Goal: Find specific page/section

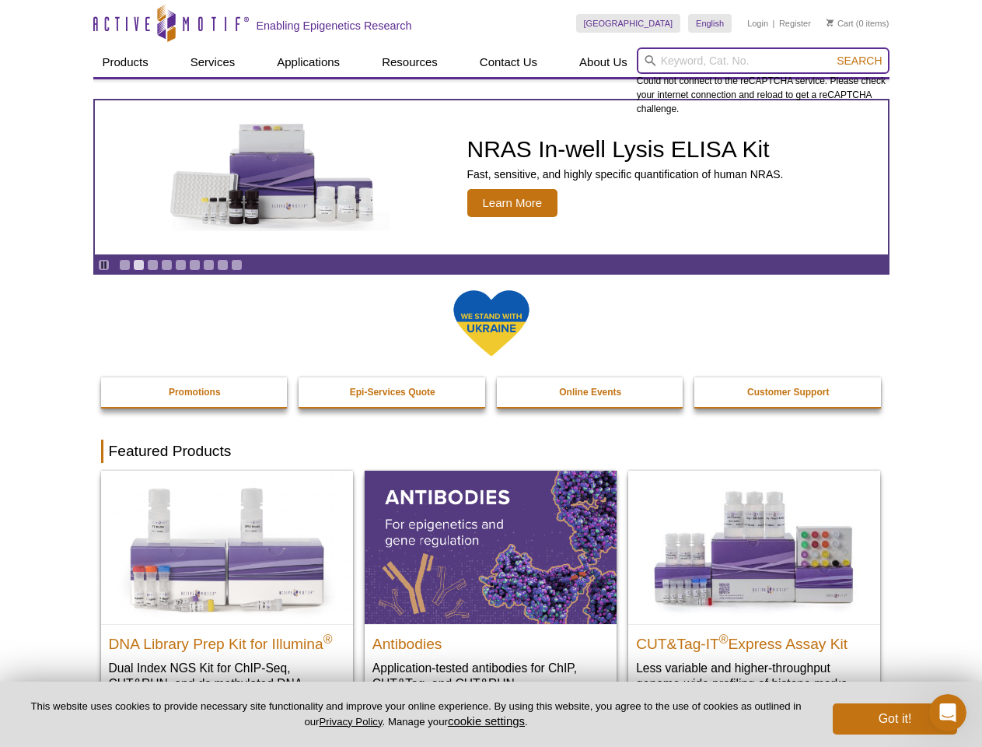
click at [763, 61] on input "search" at bounding box center [763, 60] width 253 height 26
click at [859, 61] on span "Search" at bounding box center [859, 60] width 45 height 12
click at [103, 264] on icon "Pause" at bounding box center [104, 265] width 10 height 10
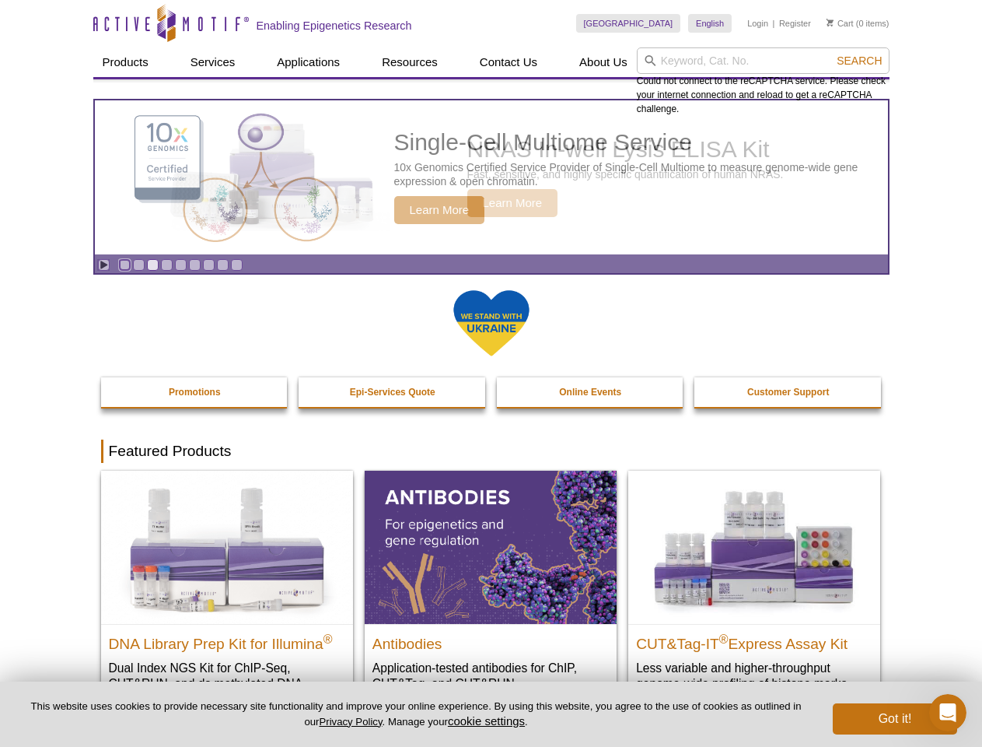
click at [124, 264] on link "Go to slide 1" at bounding box center [125, 265] width 12 height 12
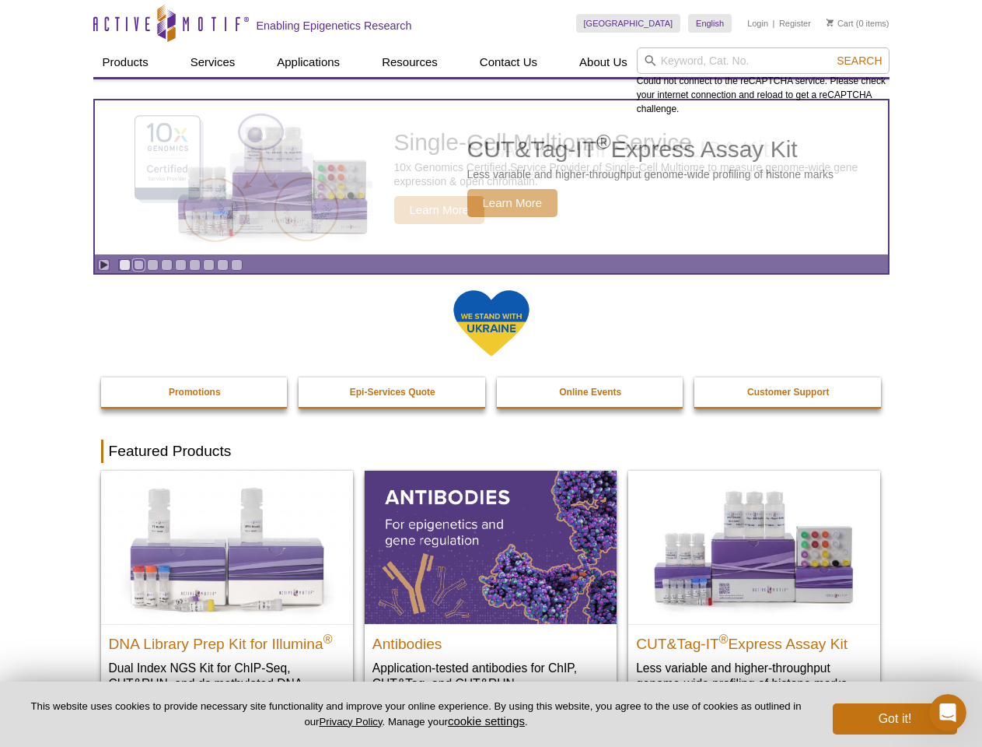
click at [138, 264] on link "Go to slide 2" at bounding box center [139, 265] width 12 height 12
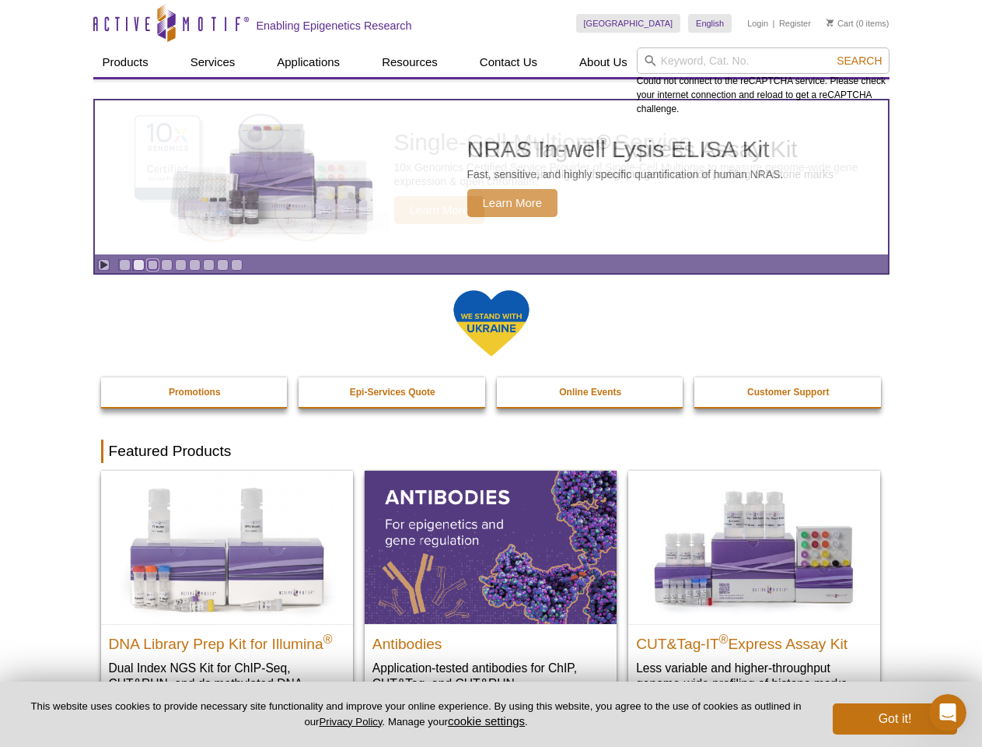
click at [152, 264] on link "Go to slide 3" at bounding box center [153, 265] width 12 height 12
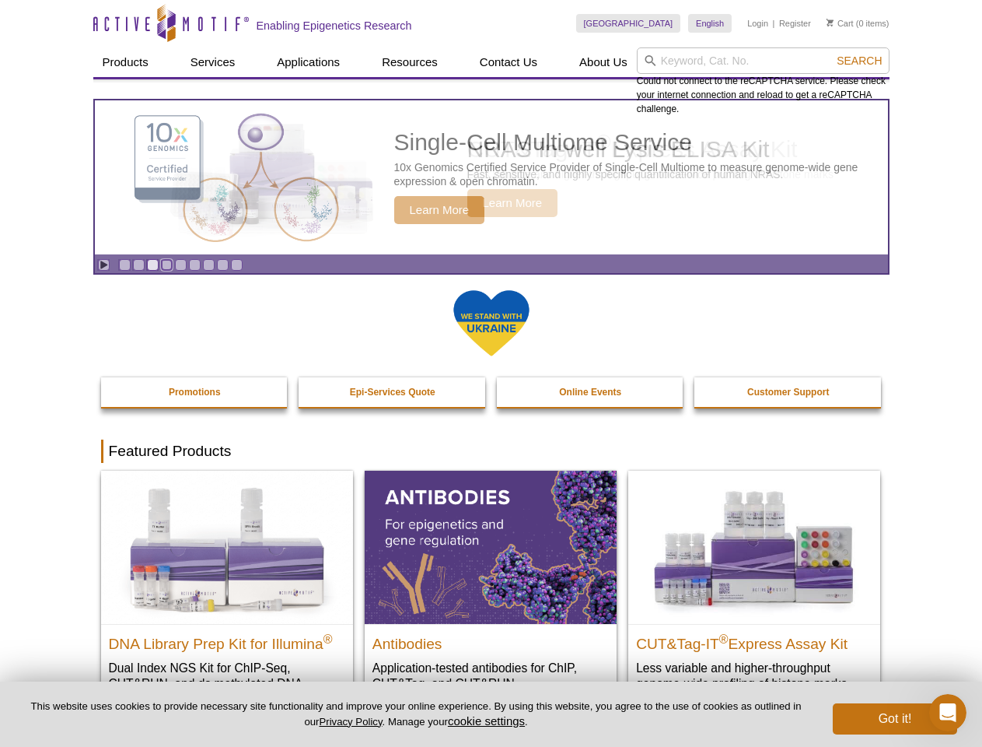
click at [166, 264] on link "Go to slide 4" at bounding box center [167, 265] width 12 height 12
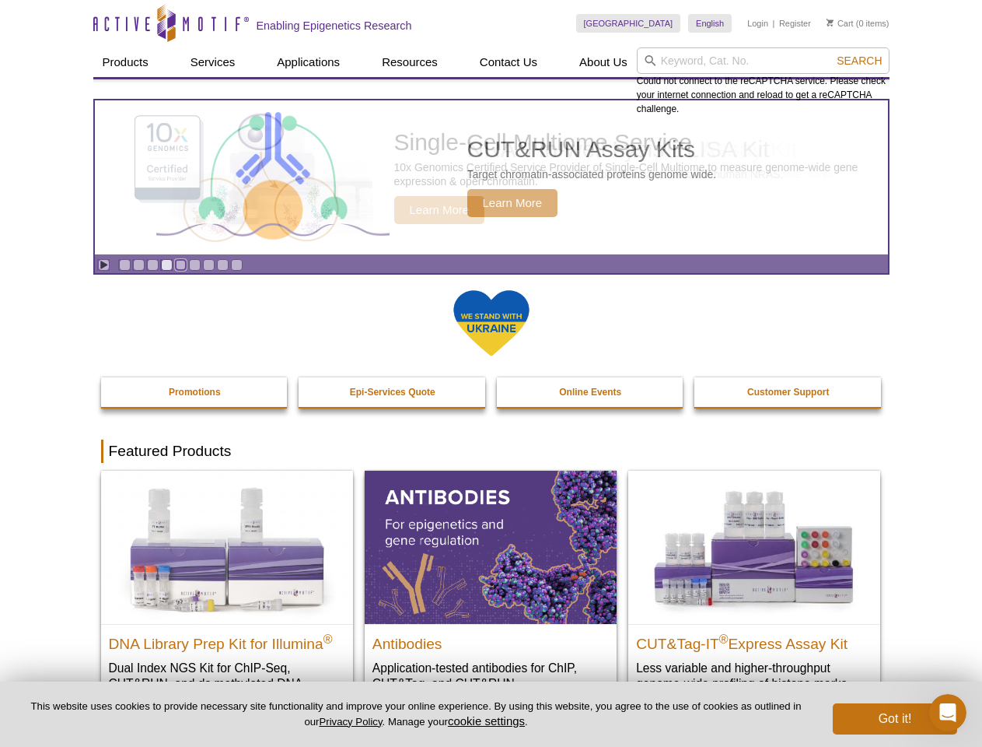
click at [180, 264] on link "Go to slide 5" at bounding box center [181, 265] width 12 height 12
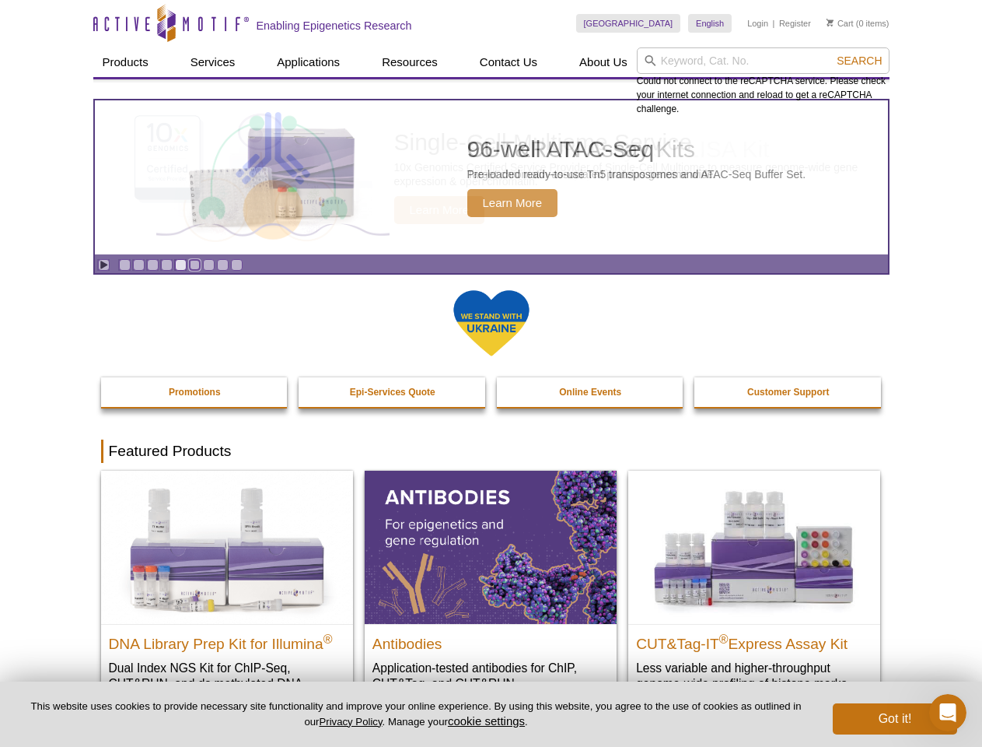
click at [194, 264] on link "Go to slide 6" at bounding box center [195, 265] width 12 height 12
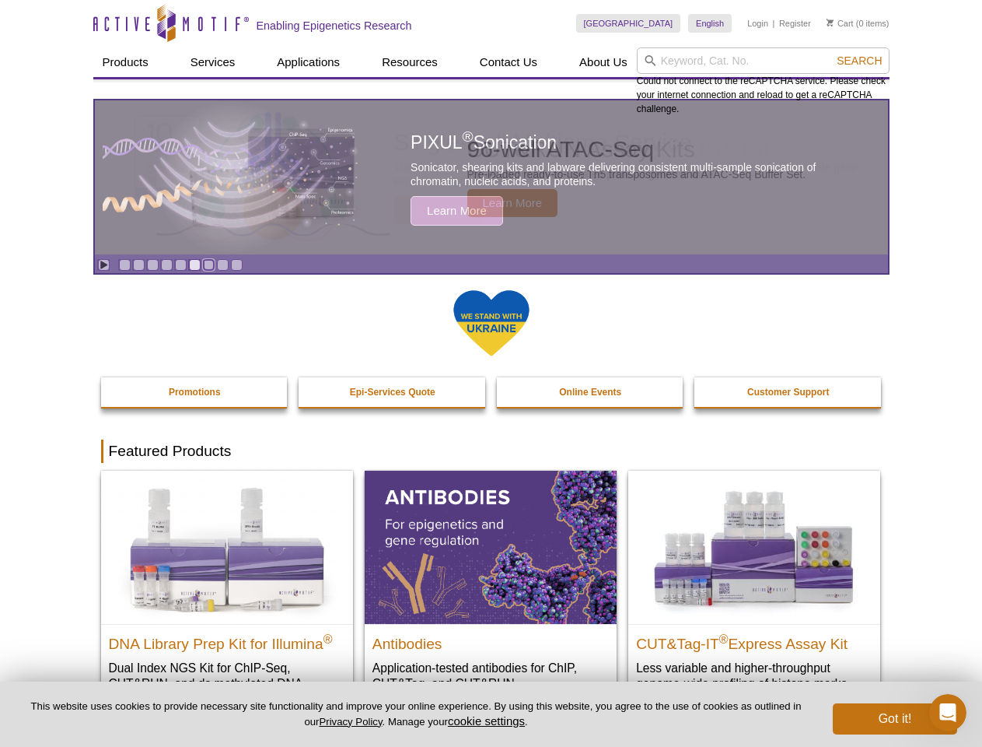
click at [208, 264] on link "Go to slide 7" at bounding box center [209, 265] width 12 height 12
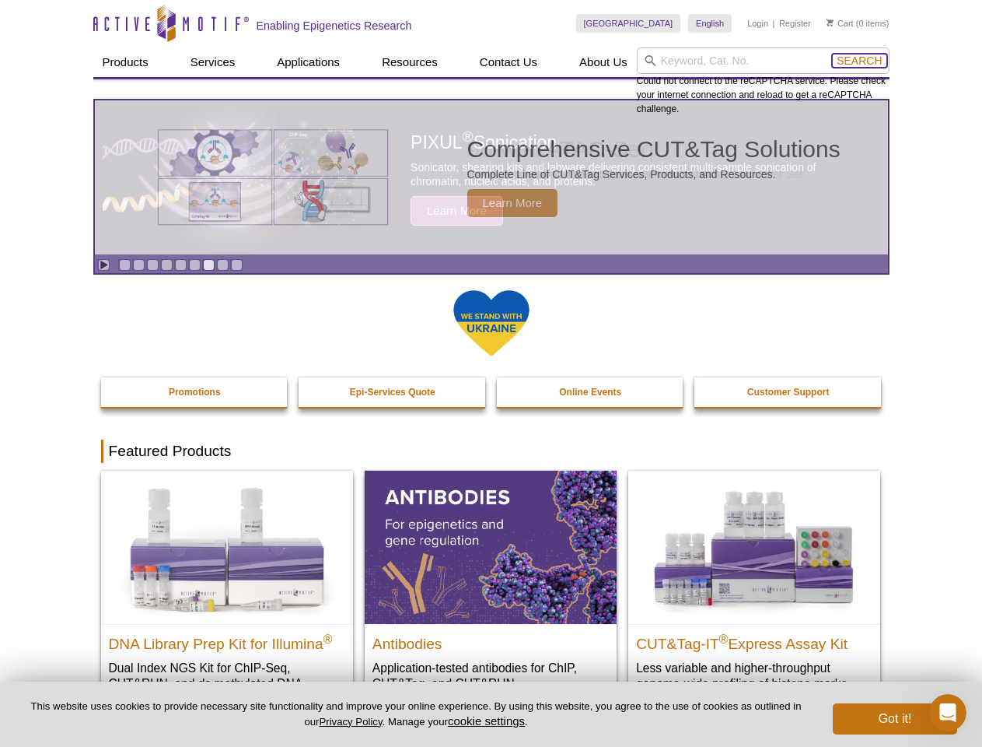
click at [859, 61] on span "Search" at bounding box center [859, 60] width 45 height 12
